Goal: Task Accomplishment & Management: Use online tool/utility

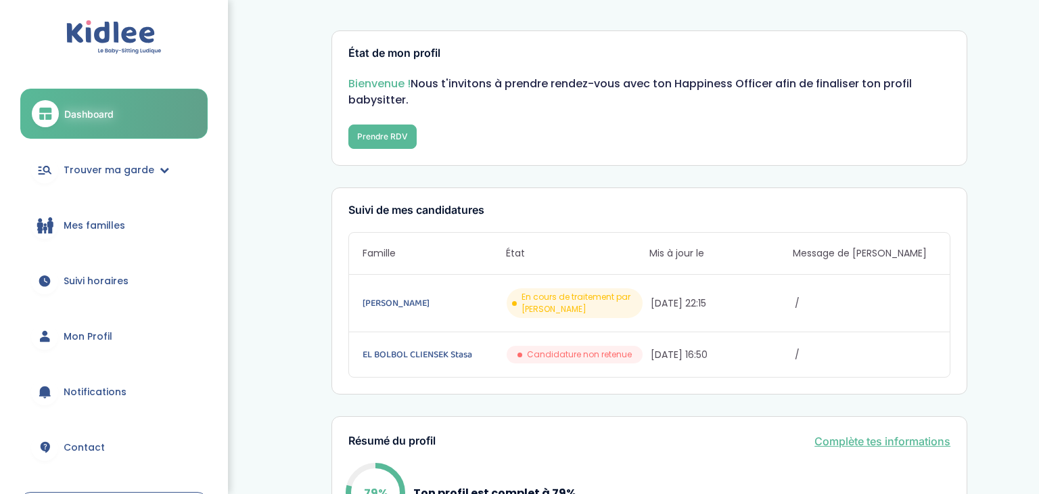
click at [77, 224] on span "Mes familles" at bounding box center [95, 225] width 62 height 14
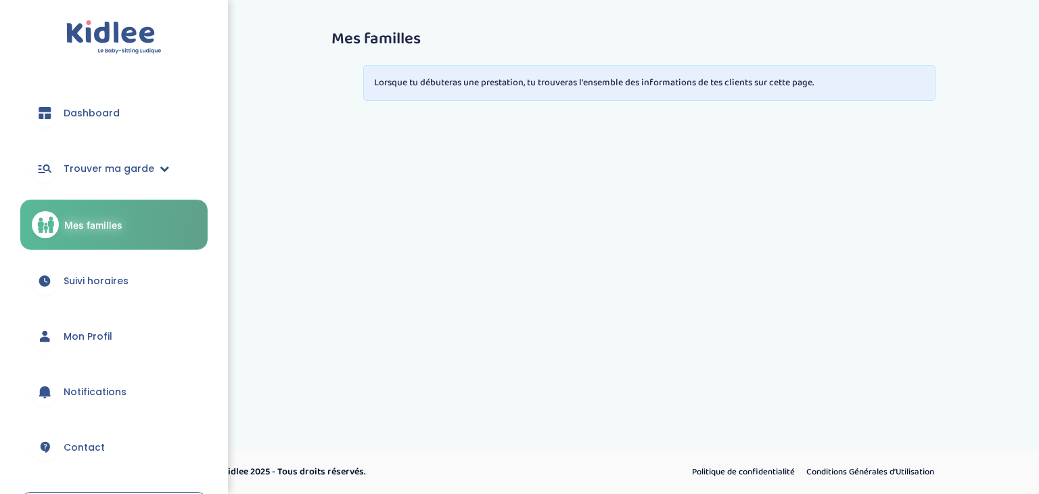
click at [110, 164] on span "Trouver ma garde" at bounding box center [109, 169] width 91 height 14
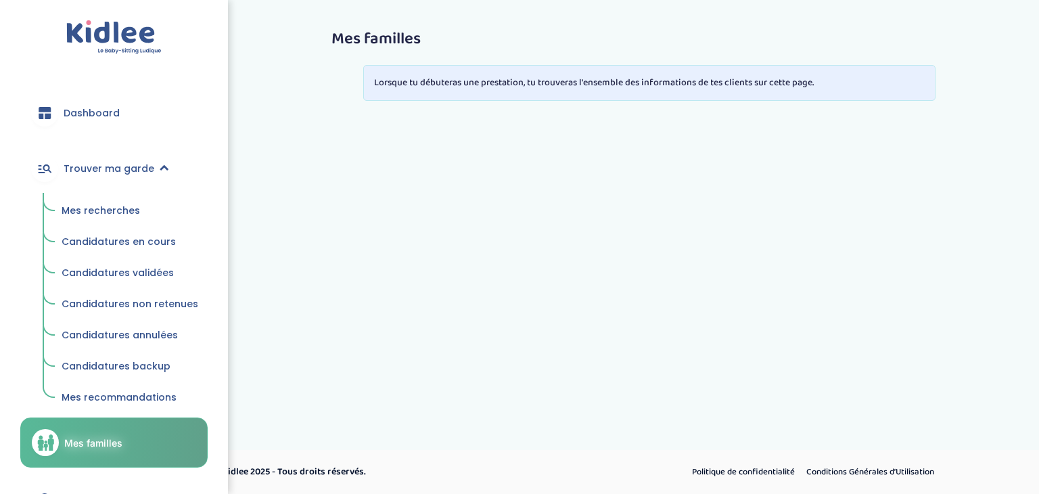
click at [118, 302] on span "Candidatures non retenues" at bounding box center [130, 304] width 137 height 14
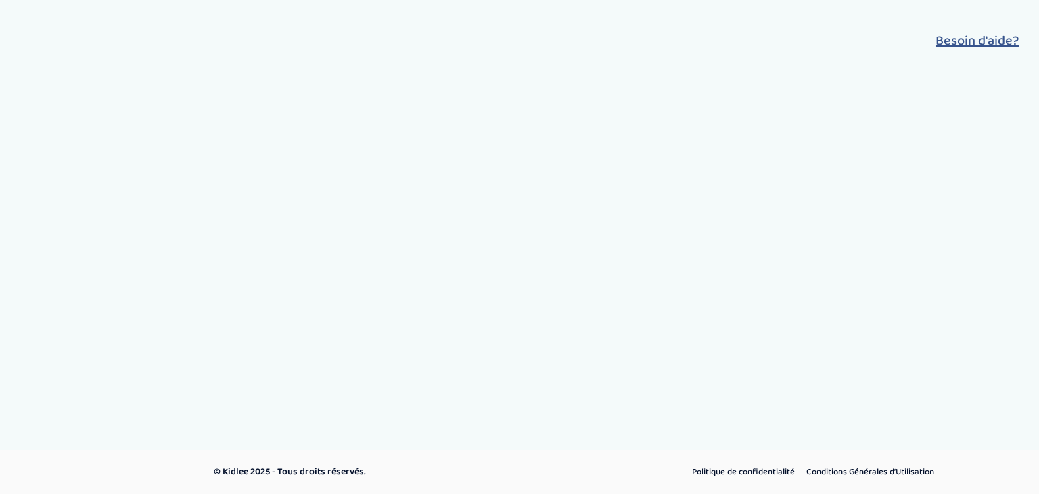
select select "declined"
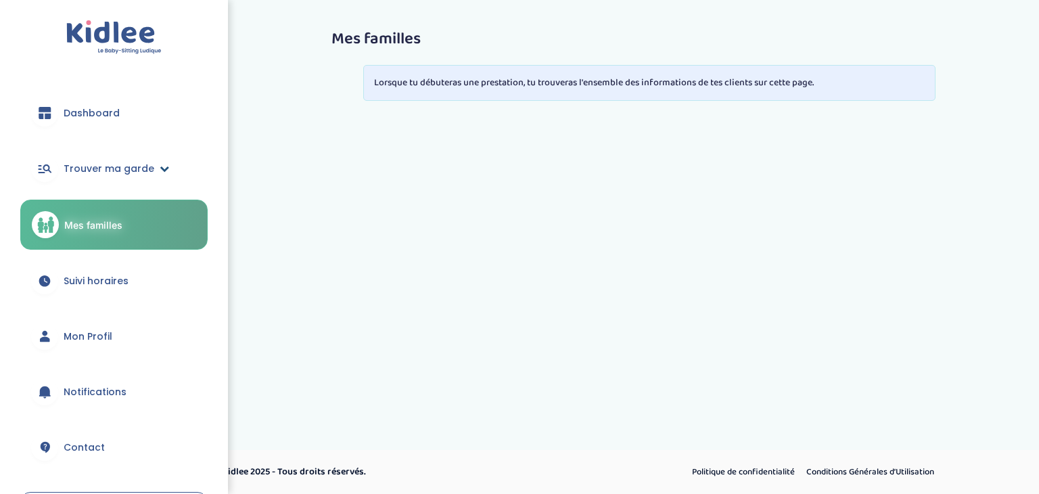
click at [93, 170] on span "Trouver ma garde" at bounding box center [109, 169] width 91 height 14
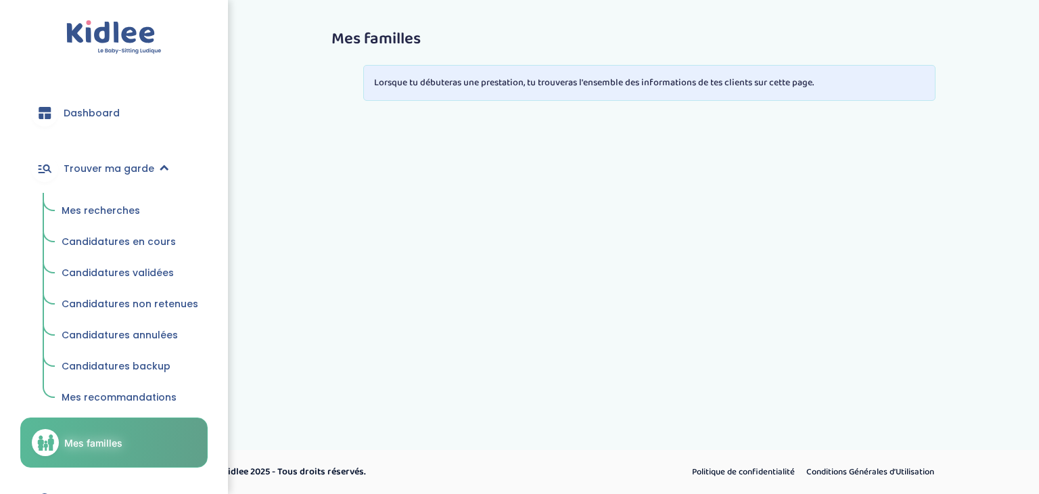
click at [85, 209] on span "Mes recherches" at bounding box center [101, 211] width 78 height 14
